Goal: Use online tool/utility: Utilize a website feature to perform a specific function

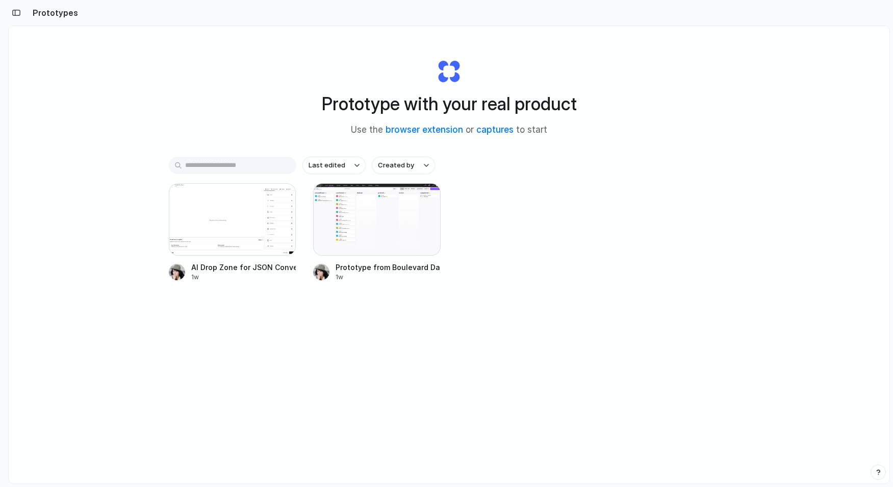
click at [212, 94] on div "Prototype with your real product Use the browser extension or captures to start…" at bounding box center [449, 281] width 881 height 511
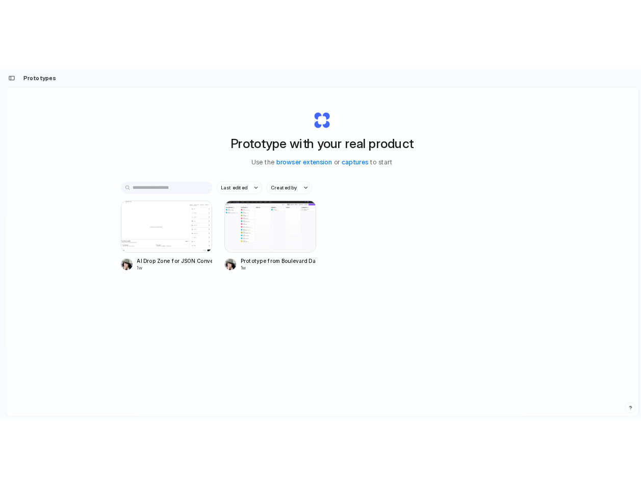
scroll to position [5, 0]
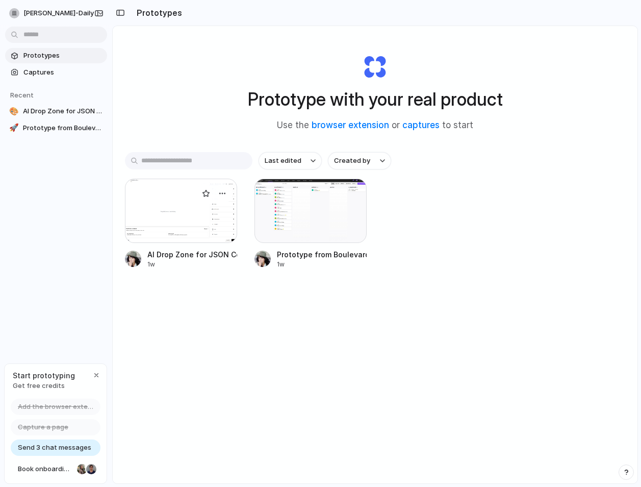
click at [186, 219] on div at bounding box center [181, 211] width 112 height 64
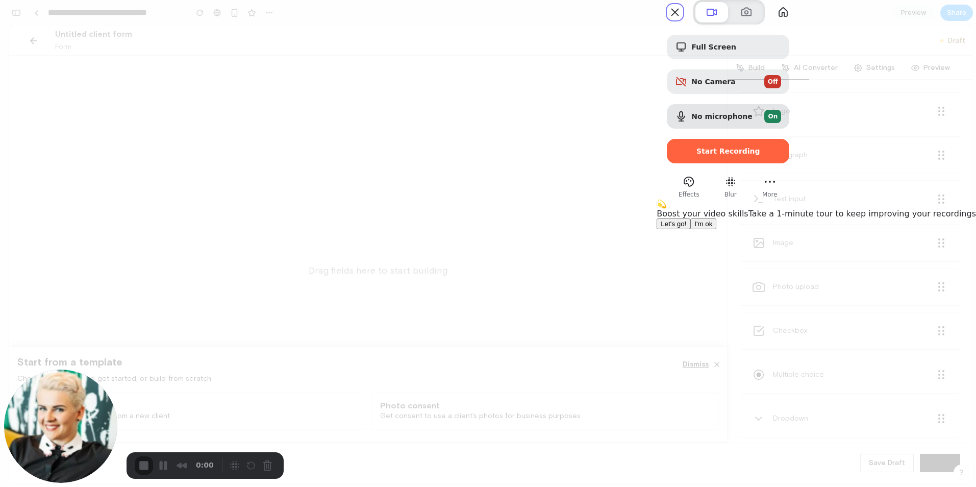
click at [712, 227] on span "I'm ok" at bounding box center [703, 224] width 18 height 8
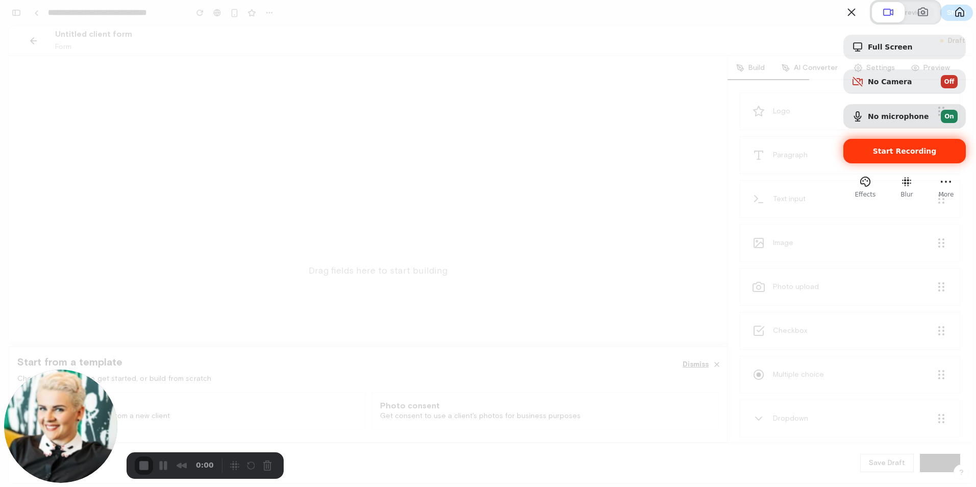
click at [880, 155] on span "Start Recording" at bounding box center [905, 151] width 64 height 8
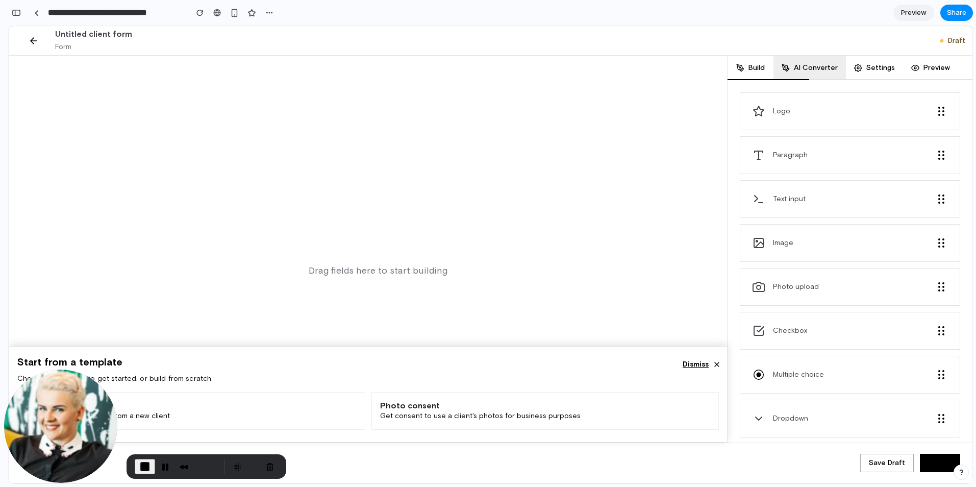
click at [813, 72] on button "AI Converter" at bounding box center [809, 68] width 72 height 24
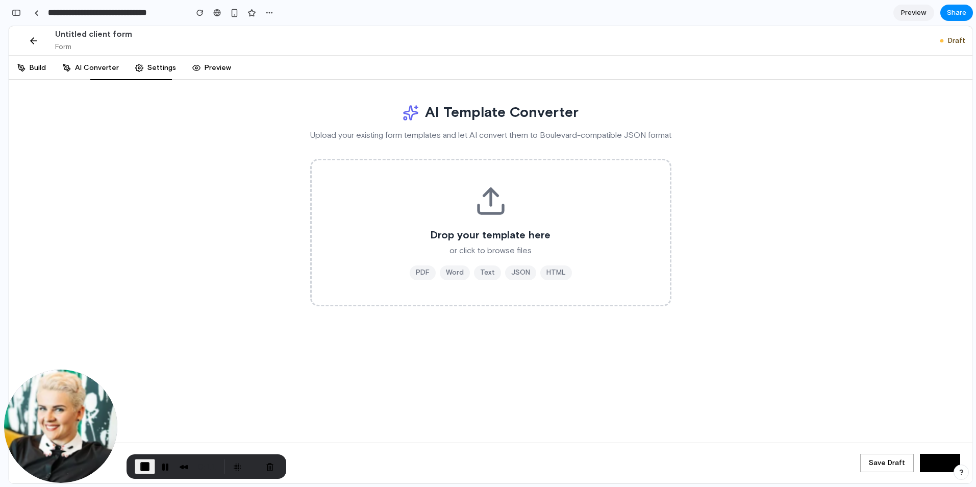
click at [482, 222] on div "Drop your template here or click to browse files PDF Word Text JSON HTML" at bounding box center [491, 232] width 334 height 95
click at [548, 233] on h3 "Drop your template here" at bounding box center [491, 235] width 334 height 11
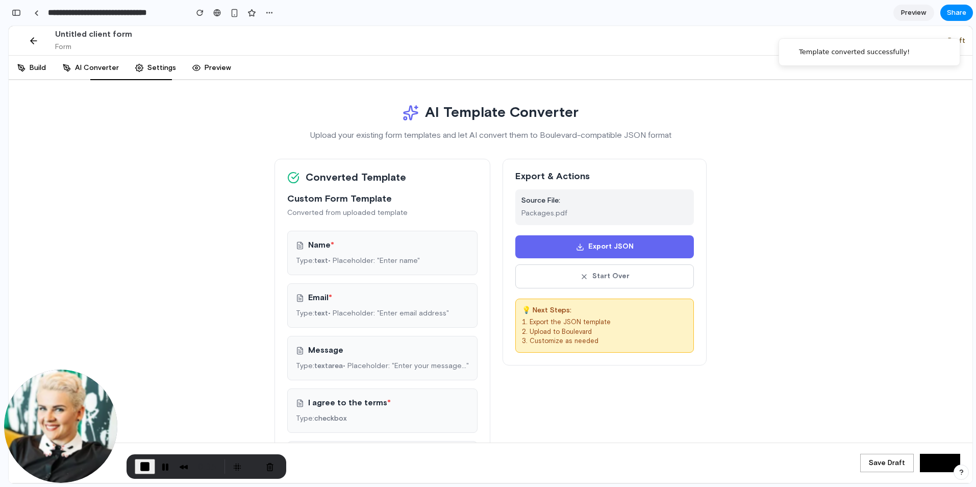
scroll to position [27, 0]
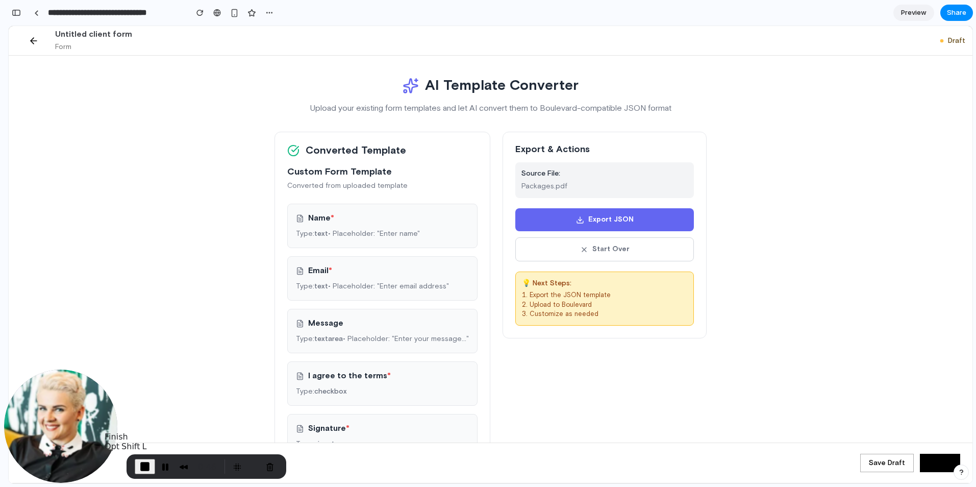
click at [141, 468] on span "End Recording" at bounding box center [145, 466] width 12 height 12
